Goal: Information Seeking & Learning: Find specific page/section

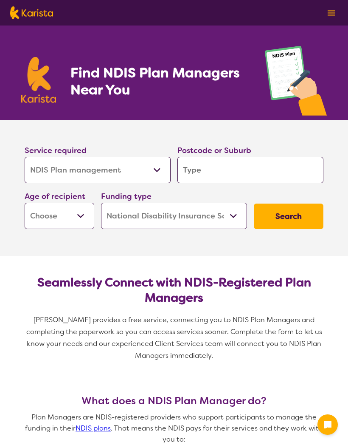
select select "NDIS Plan management"
select select "NDIS"
select select "NDIS Plan management"
select select "NDIS"
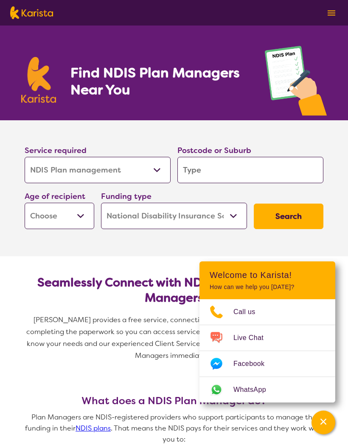
click at [85, 218] on select "Early Childhood - 0 to 9 Child - 10 to 11 Adolescent - 12 to 17 Adult - 18 to 6…" at bounding box center [60, 216] width 70 height 26
select select "AD"
click at [278, 166] on input "search" at bounding box center [251, 170] width 146 height 26
type input "6"
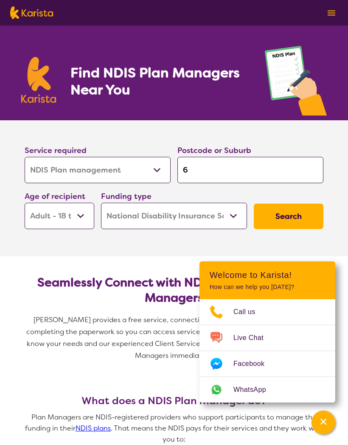
type input "6"
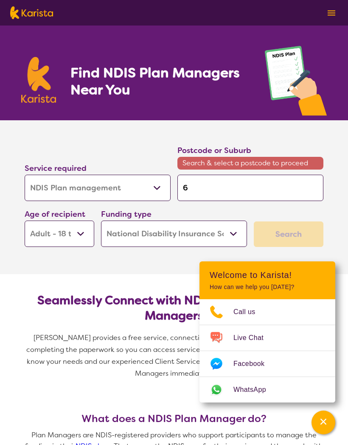
type input "60"
type input "603"
type input "6035"
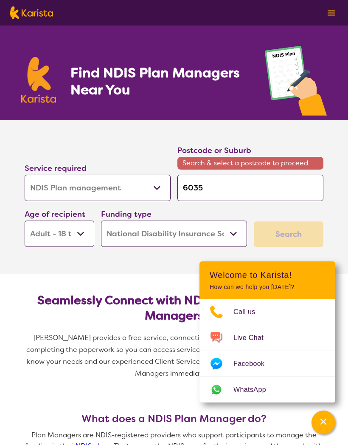
type input "6035"
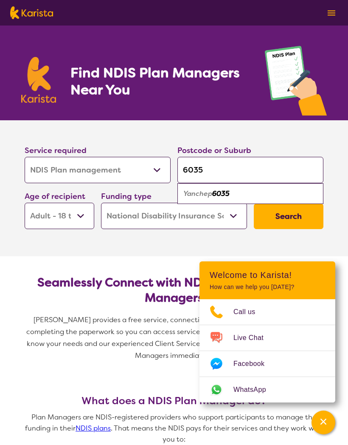
click at [299, 216] on button "Search" at bounding box center [289, 215] width 70 height 25
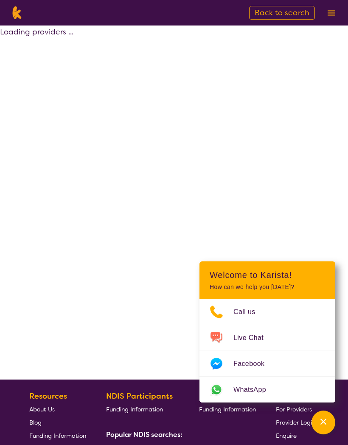
select select "by_score"
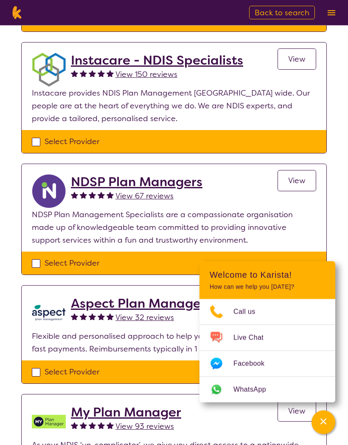
scroll to position [291, 0]
click at [284, 282] on section "Select one or more providers 1 - 7 of 7 providers for NDIS Plan management , Ad…" at bounding box center [174, 185] width 326 height 901
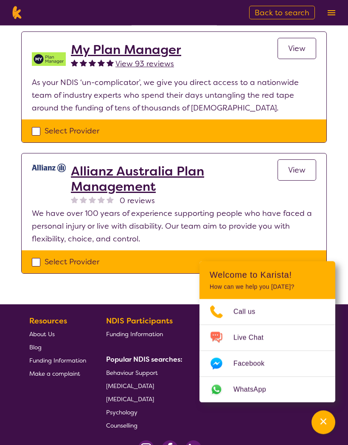
scroll to position [653, 0]
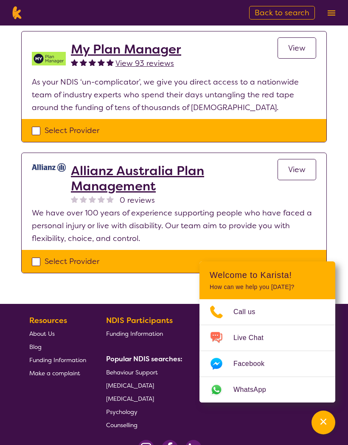
click at [312, 272] on div "Select Provider" at bounding box center [174, 261] width 305 height 23
click at [164, 393] on link "[MEDICAL_DATA]" at bounding box center [142, 398] width 73 height 13
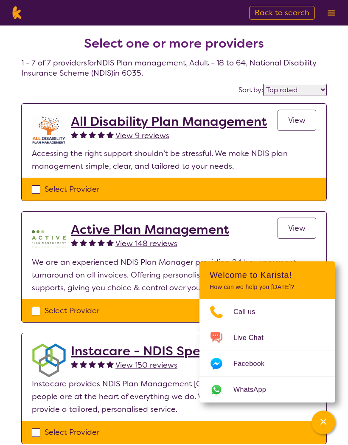
scroll to position [691, 0]
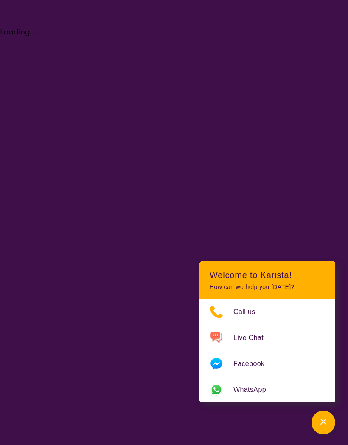
select select "NDIS Plan management"
select select "AD"
select select "NDIS"
select select "NDIS Plan management"
select select "AD"
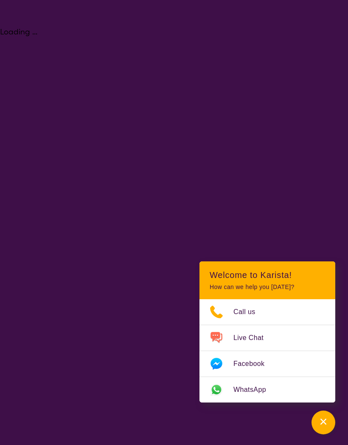
select select "NDIS"
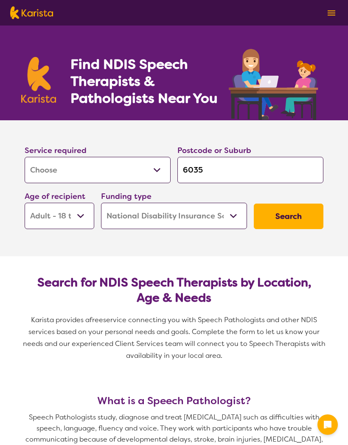
select select "[MEDICAL_DATA]"
select select "AD"
select select "NDIS"
select select "[MEDICAL_DATA]"
select select "AD"
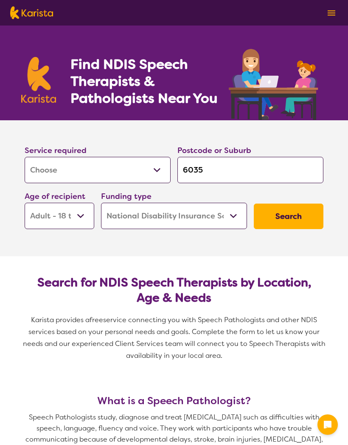
select select "NDIS"
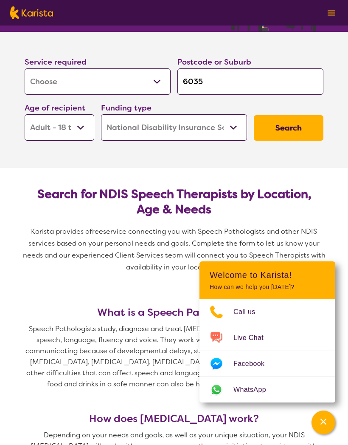
scroll to position [76, 0]
